Goal: Find specific page/section: Find specific page/section

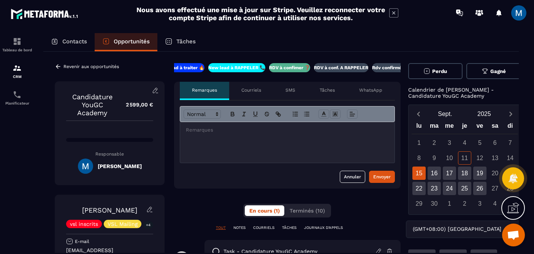
click at [351, 68] on p "RDV à conf. A RAPPELER" at bounding box center [341, 68] width 54 height 6
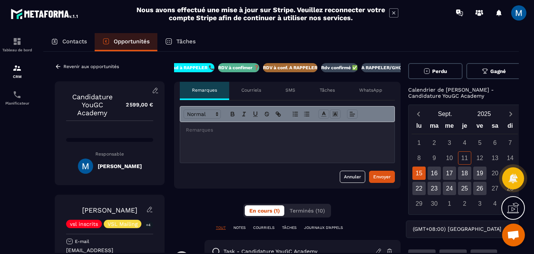
scroll to position [0, 68]
click at [71, 46] on div "Contacts" at bounding box center [68, 42] width 51 height 18
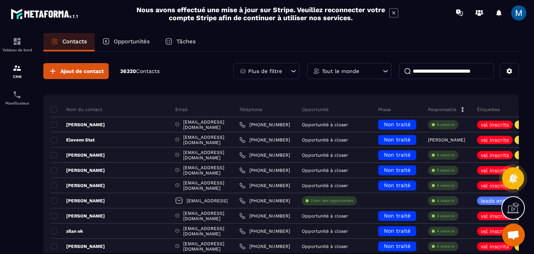
click at [436, 75] on input at bounding box center [446, 71] width 95 height 16
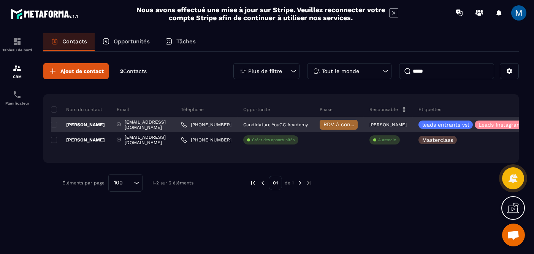
type input "*****"
click at [100, 126] on div "[PERSON_NAME]" at bounding box center [81, 124] width 60 height 15
